Goal: Register for event/course

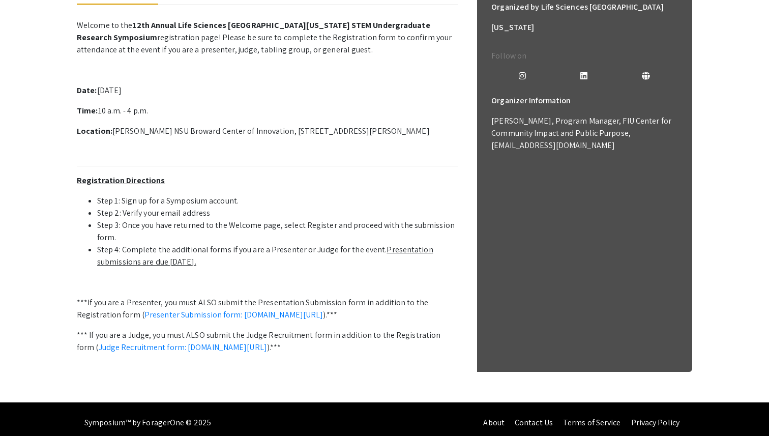
scroll to position [296, 0]
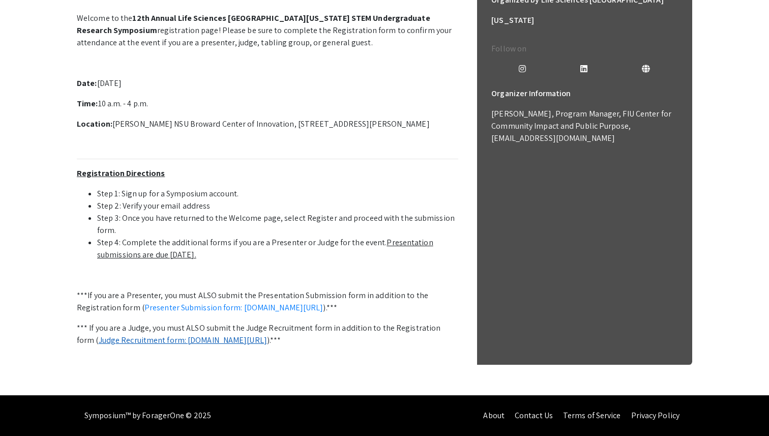
click at [259, 335] on link "Judge Recruitment form: [DOMAIN_NAME][URL]" at bounding box center [183, 340] width 168 height 11
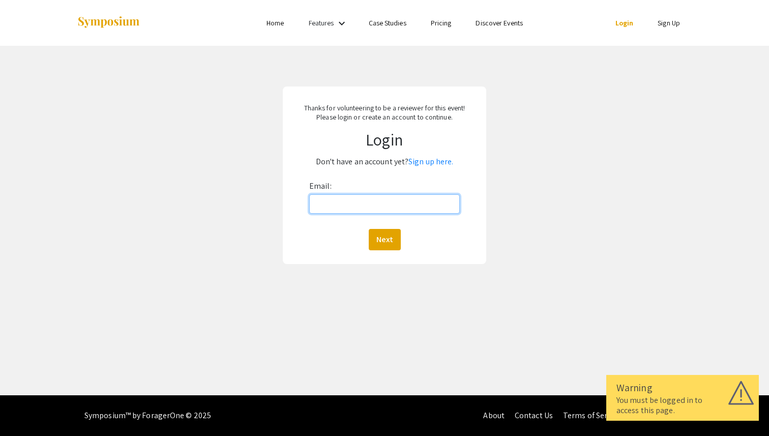
click at [320, 212] on input "Email:" at bounding box center [384, 203] width 151 height 19
type input "tyler4sanford@gmail.com"
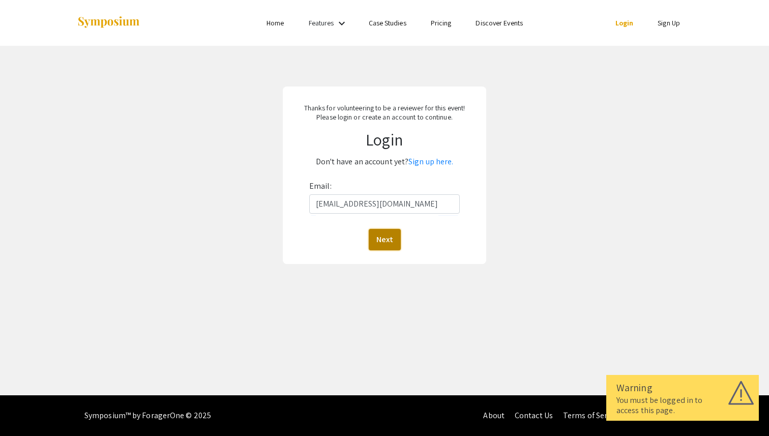
click at [378, 237] on button "Next" at bounding box center [385, 239] width 32 height 21
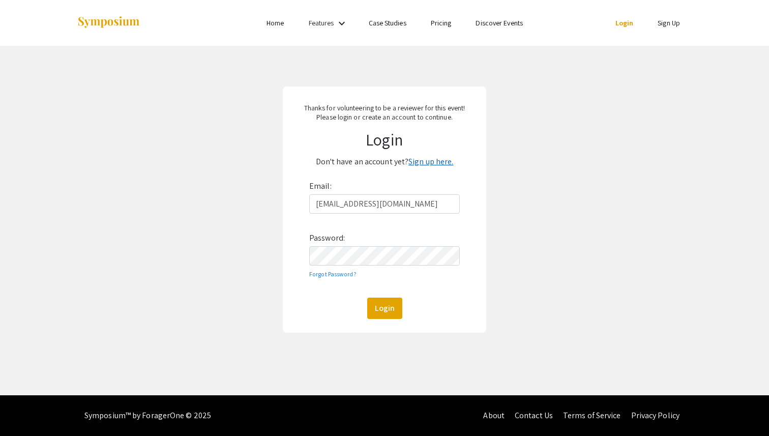
click at [433, 160] on link "Sign up here." at bounding box center [430, 161] width 45 height 11
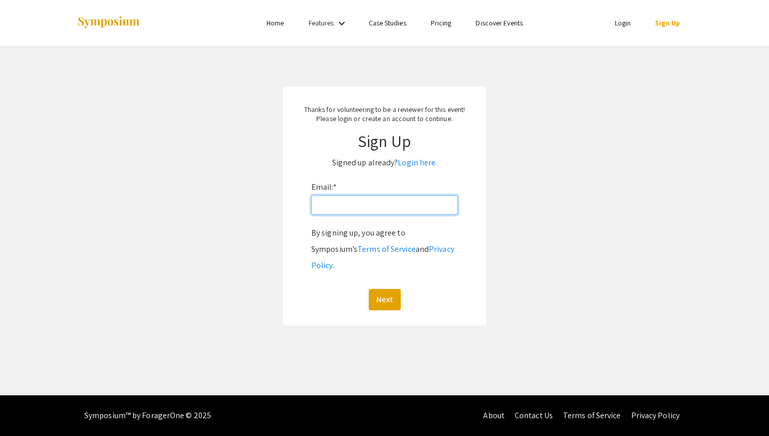
click at [358, 210] on input "Email: *" at bounding box center [384, 204] width 146 height 19
type input "tyler4sanford@gmail.com"
click at [377, 289] on button "Next" at bounding box center [385, 299] width 32 height 21
